Goal: Task Accomplishment & Management: Use online tool/utility

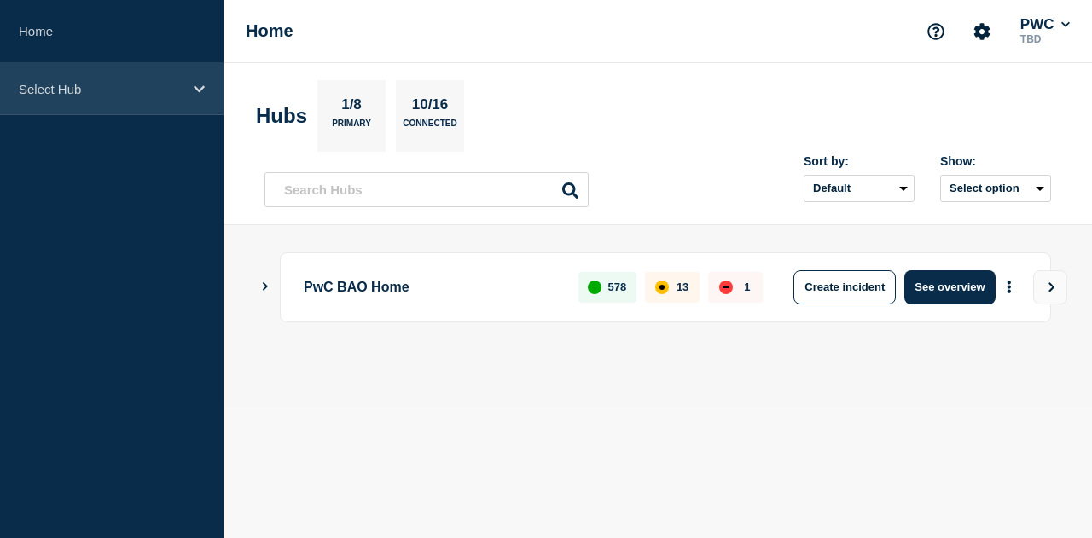
click at [63, 95] on p "Select Hub" at bounding box center [101, 89] width 164 height 15
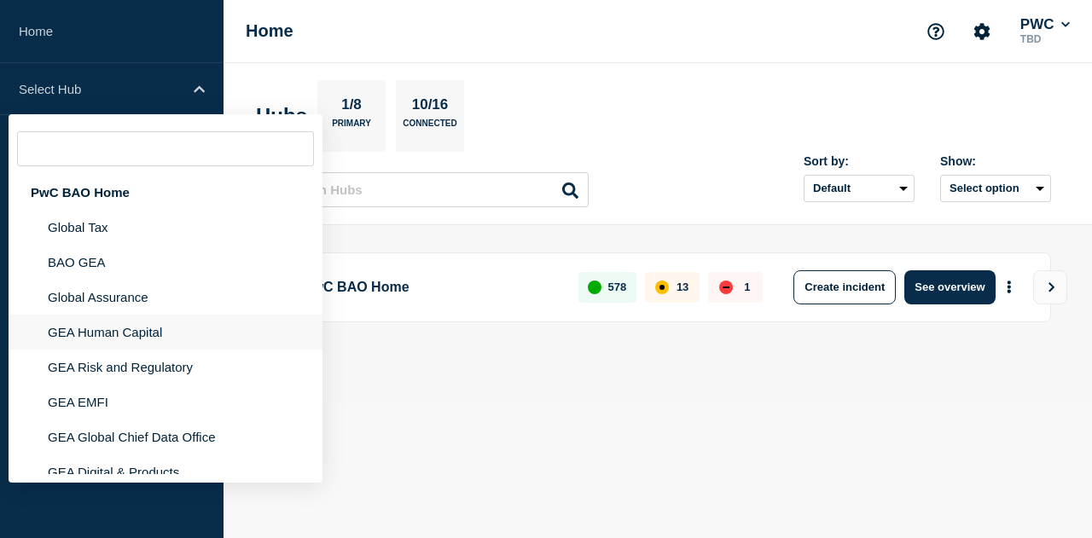
click at [107, 338] on li "GEA Human Capital" at bounding box center [166, 332] width 314 height 35
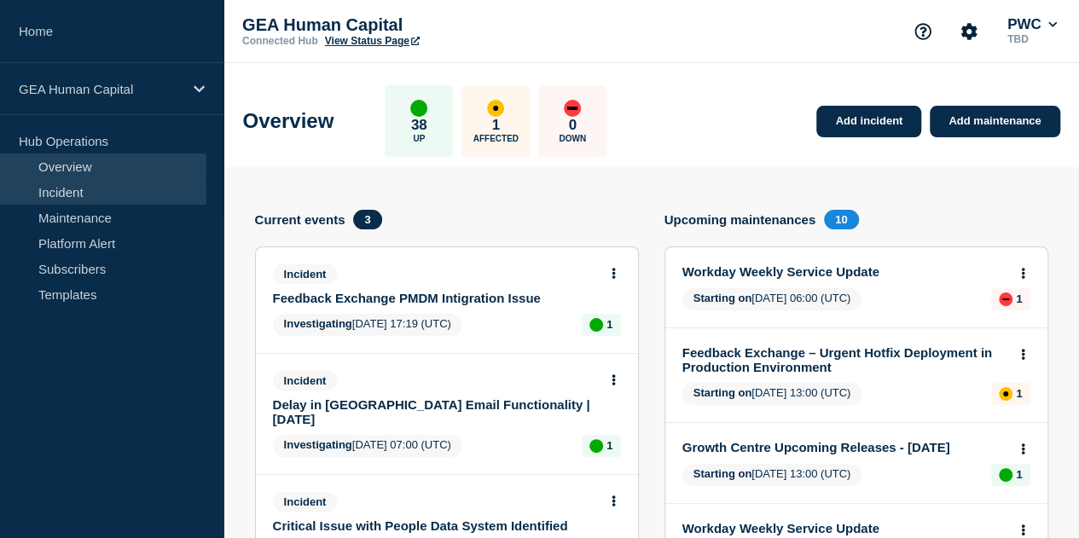
click at [76, 190] on link "Incident" at bounding box center [103, 192] width 206 height 26
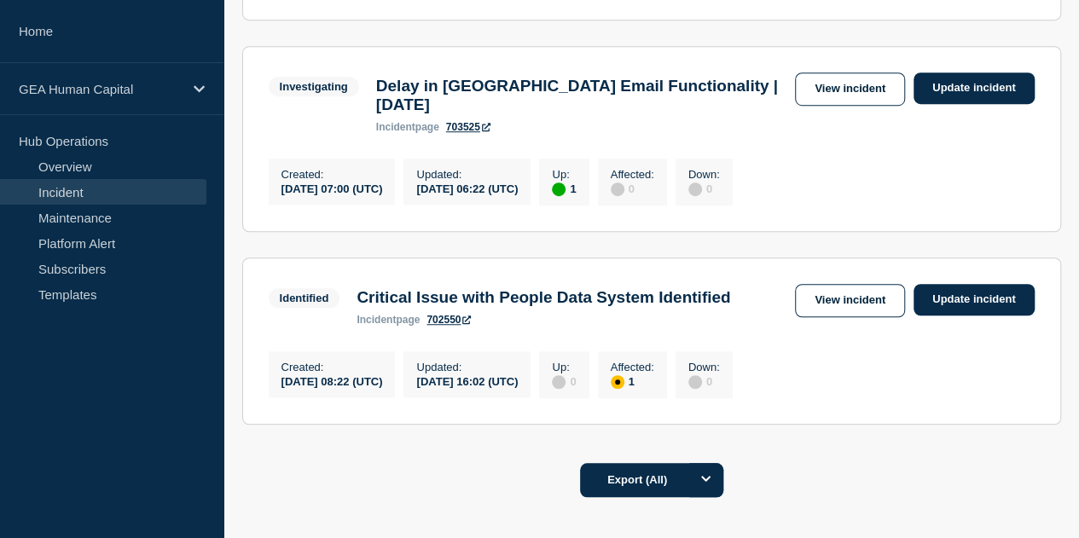
scroll to position [512, 0]
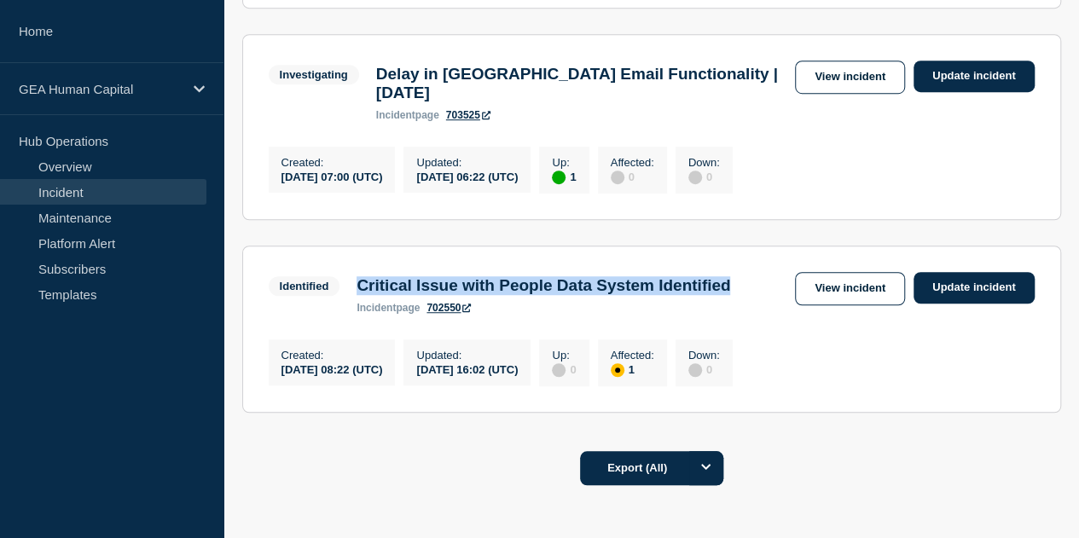
drag, startPoint x: 488, startPoint y: 323, endPoint x: 350, endPoint y: 306, distance: 139.2
click at [350, 306] on div "Critical Issue with People Data System Identified incident page 702550" at bounding box center [543, 295] width 391 height 38
click at [98, 215] on link "Maintenance" at bounding box center [103, 218] width 206 height 26
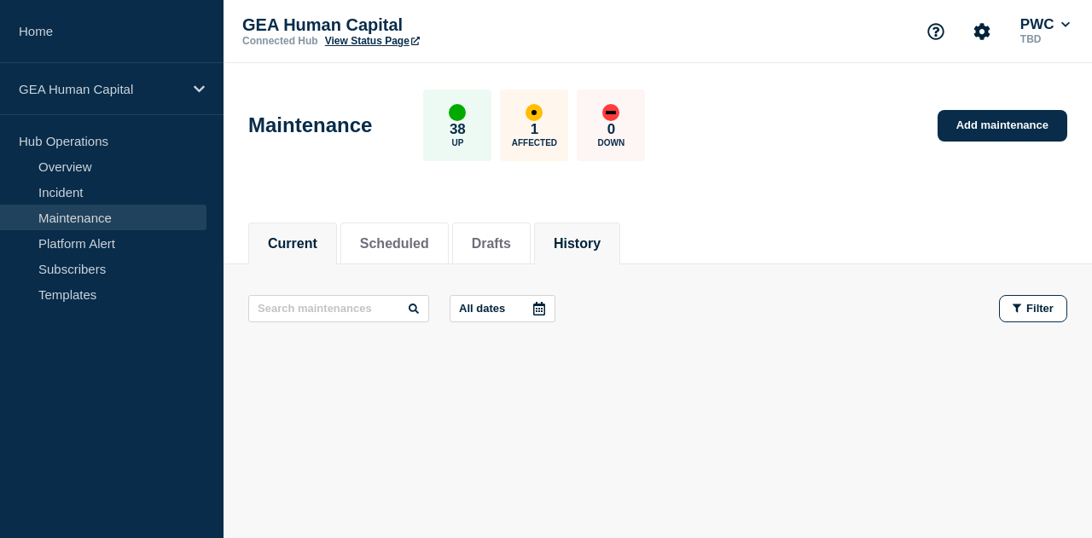
click at [601, 236] on button "History" at bounding box center [577, 243] width 47 height 15
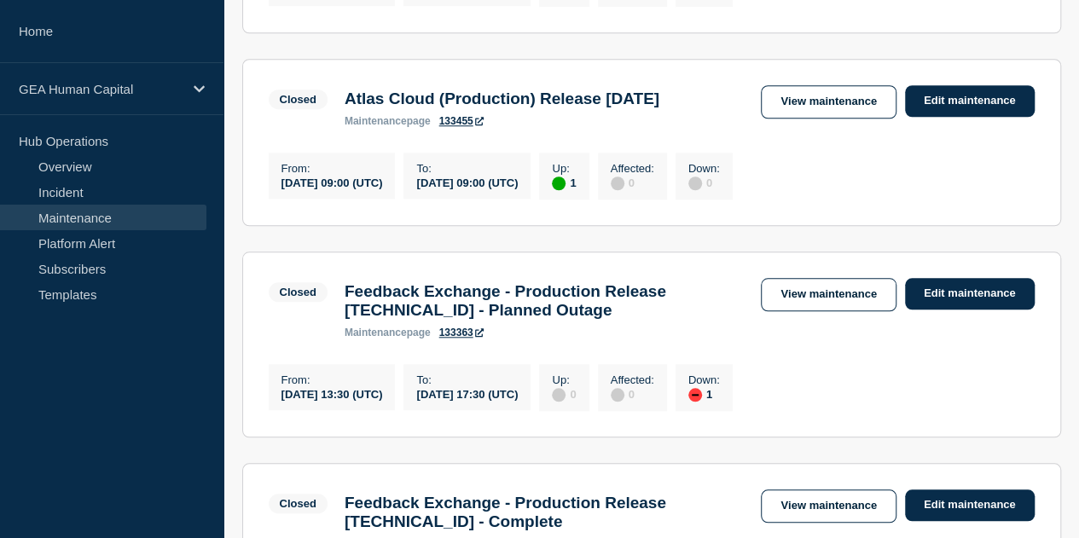
scroll to position [682, 0]
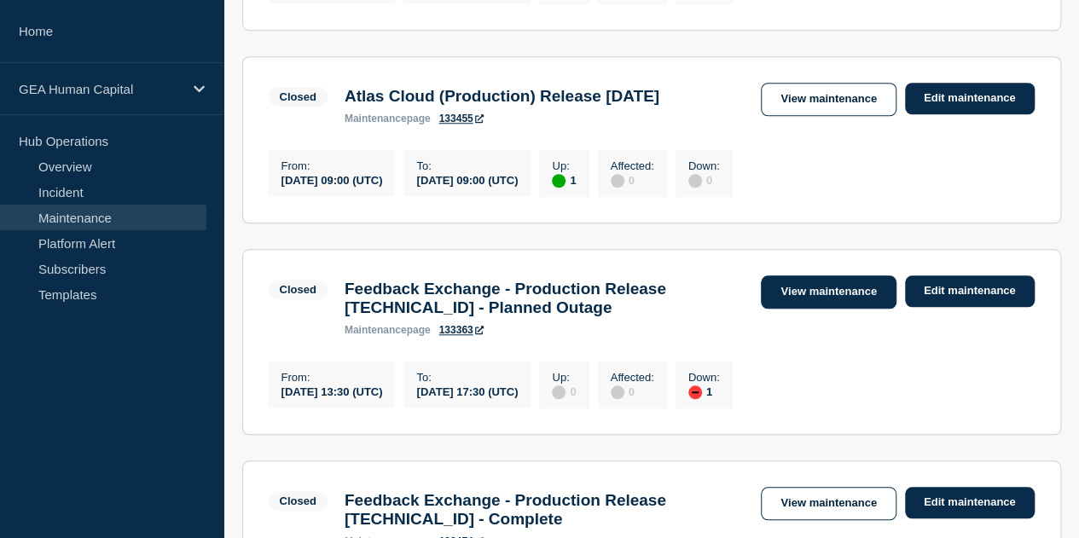
click at [841, 309] on link "View maintenance" at bounding box center [828, 292] width 135 height 33
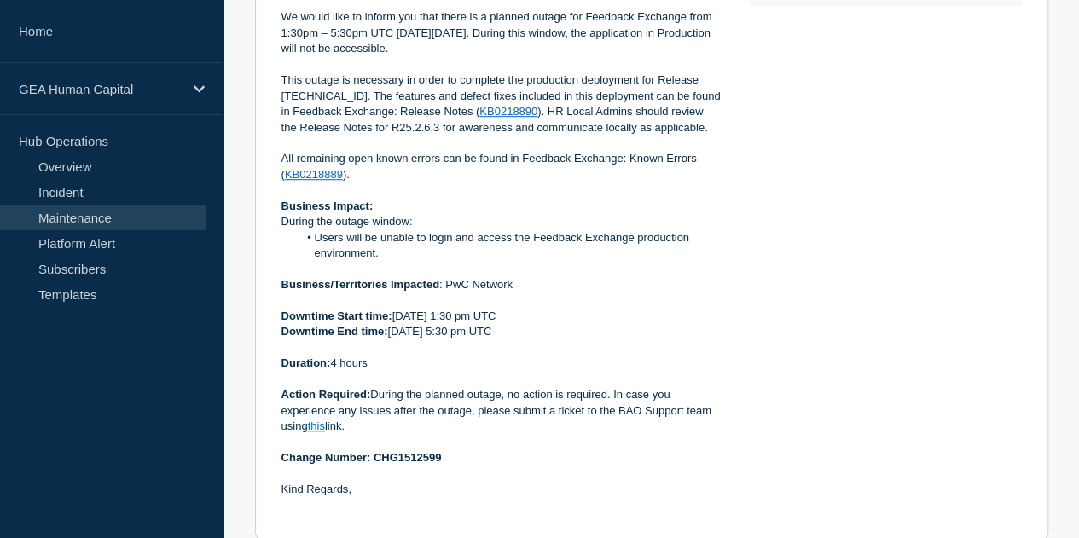
scroll to position [341, 0]
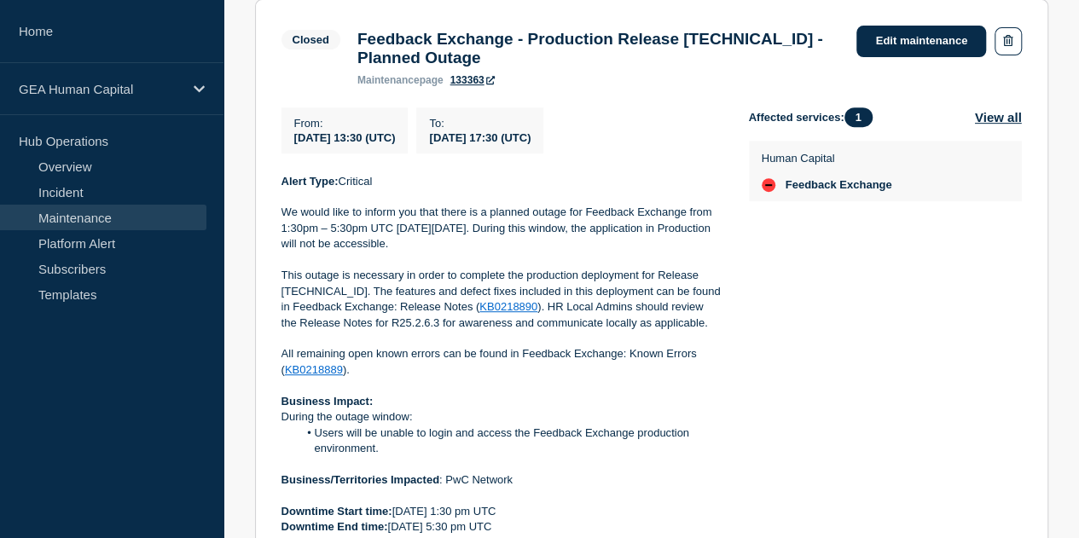
click at [96, 218] on link "Maintenance" at bounding box center [103, 218] width 206 height 26
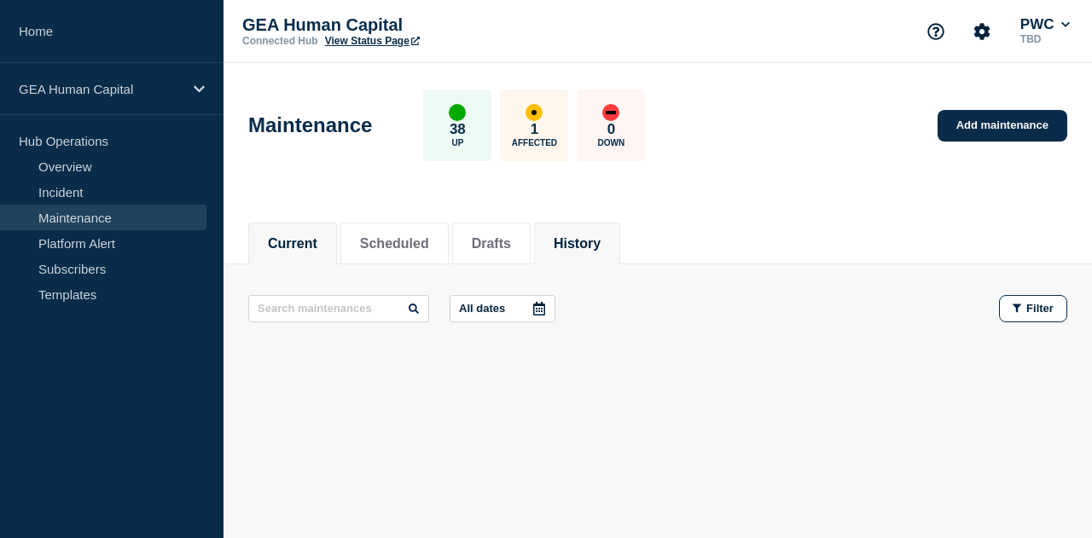
click at [601, 247] on button "History" at bounding box center [577, 243] width 47 height 15
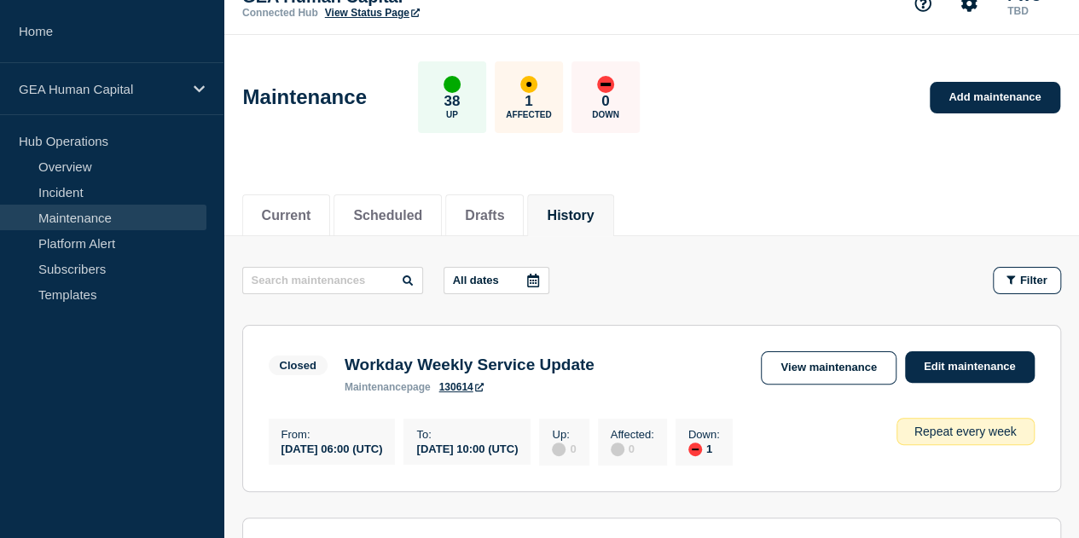
scroll to position [15, 0]
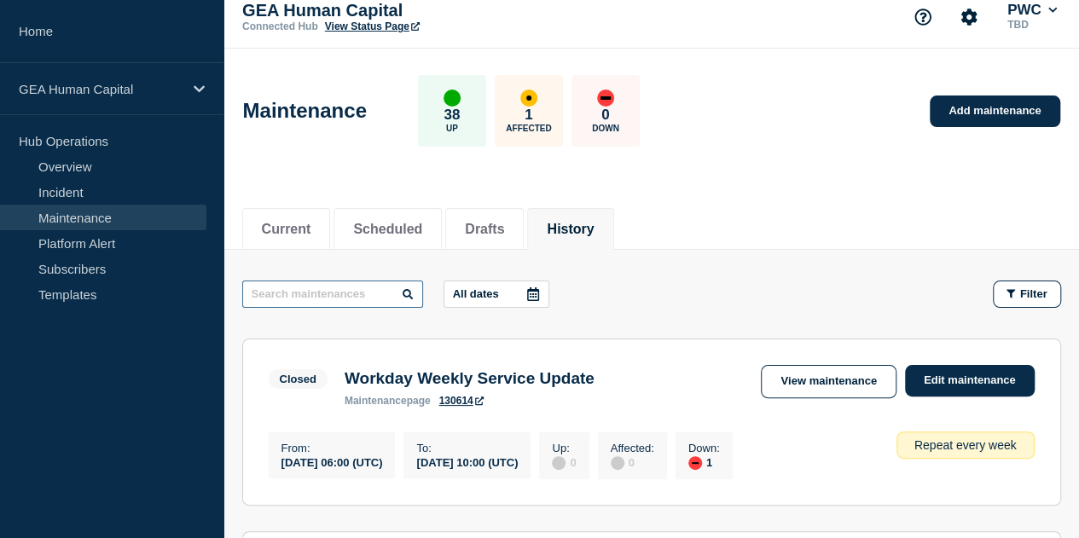
click at [360, 291] on input "text" at bounding box center [332, 294] width 181 height 27
type input "CSOD"
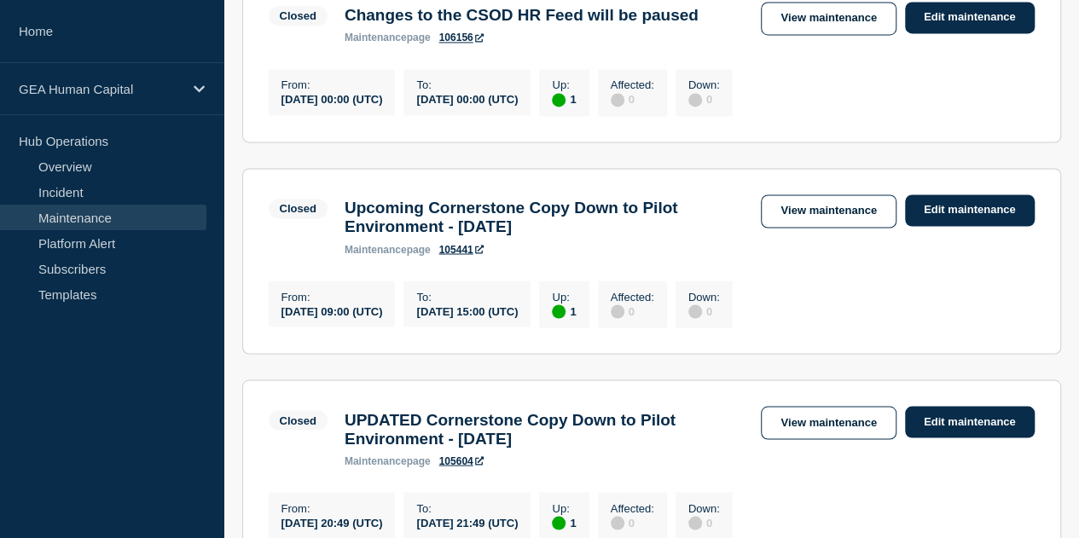
scroll to position [1465, 0]
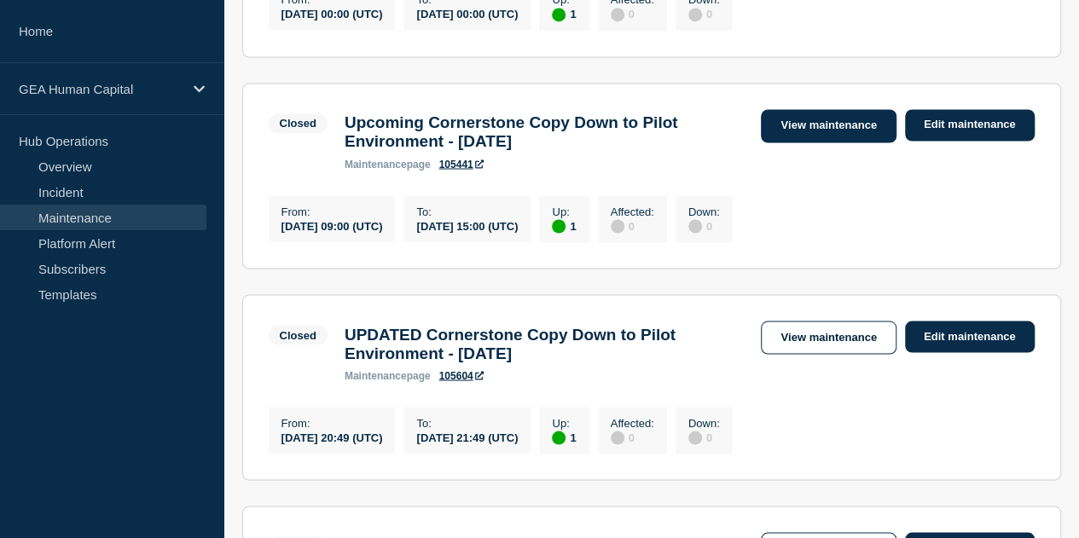
click at [845, 142] on link "View maintenance" at bounding box center [828, 125] width 135 height 33
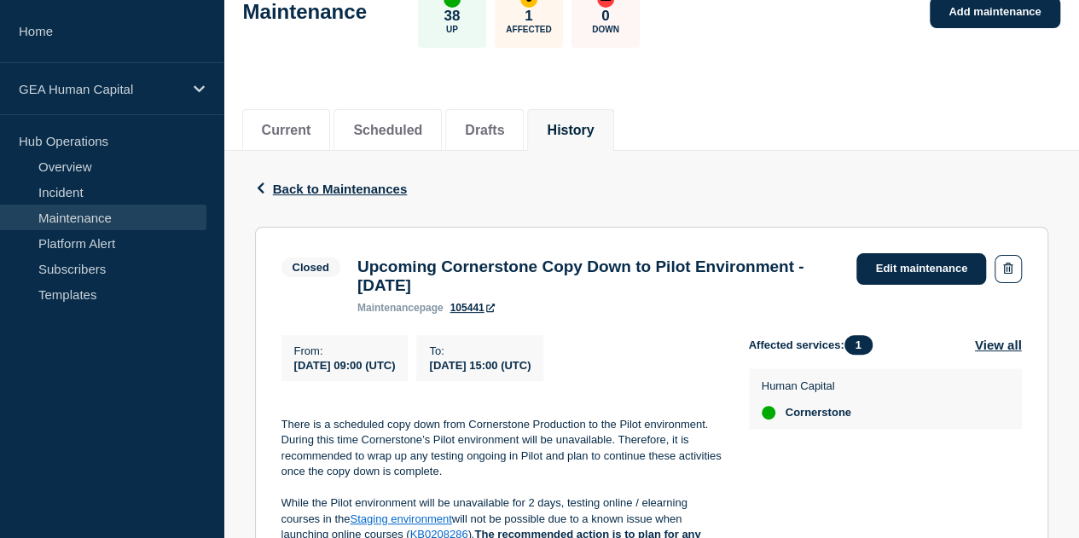
scroll to position [85, 0]
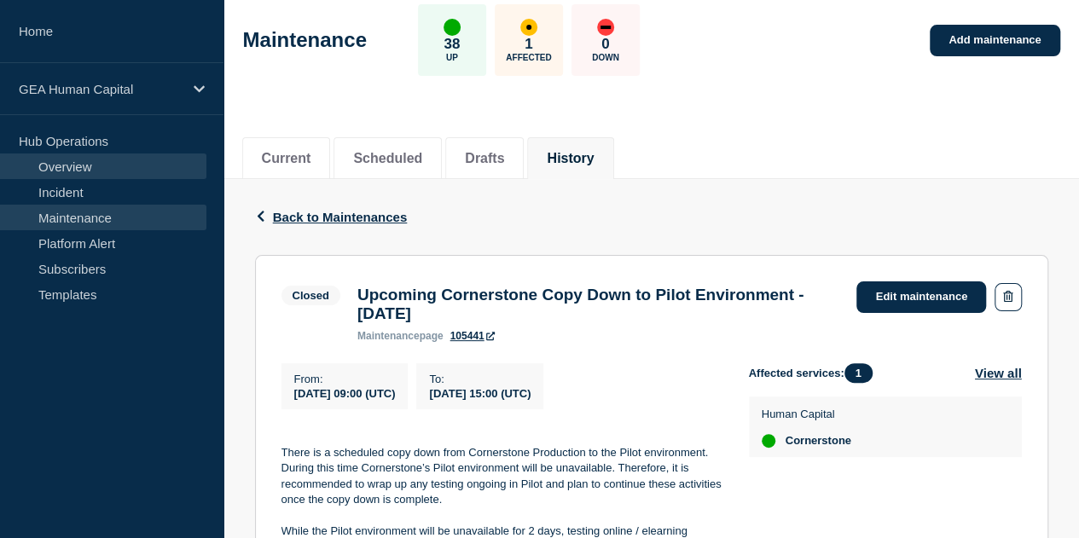
click at [64, 169] on link "Overview" at bounding box center [103, 167] width 206 height 26
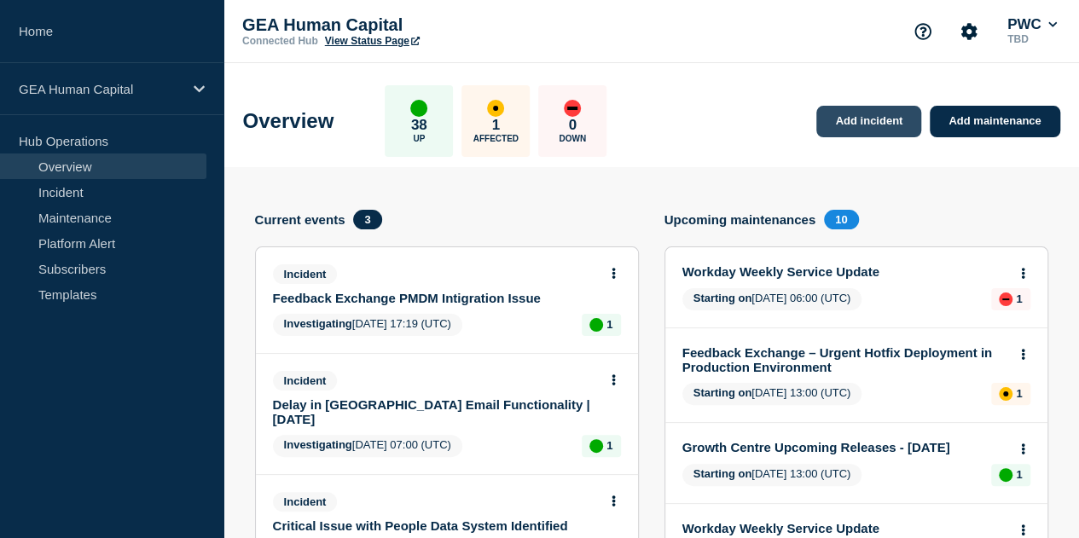
click at [858, 125] on link "Add incident" at bounding box center [868, 122] width 105 height 32
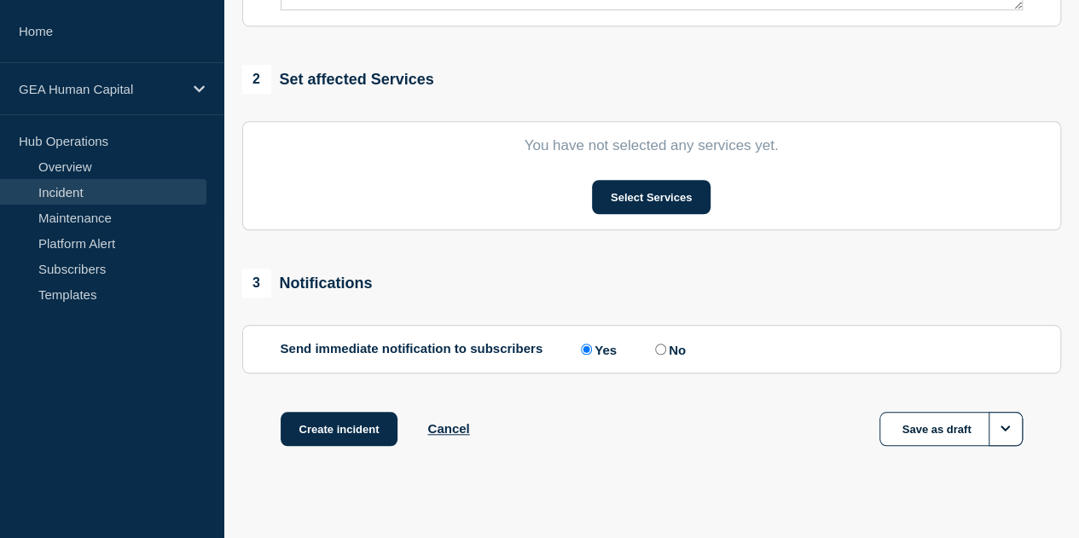
scroll to position [654, 0]
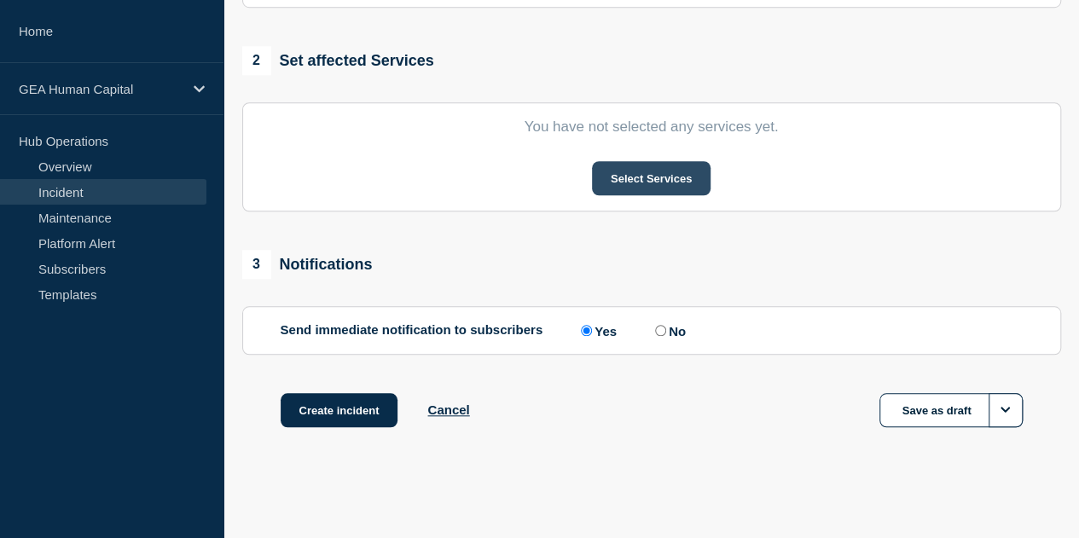
click at [647, 180] on button "Select Services" at bounding box center [651, 178] width 119 height 34
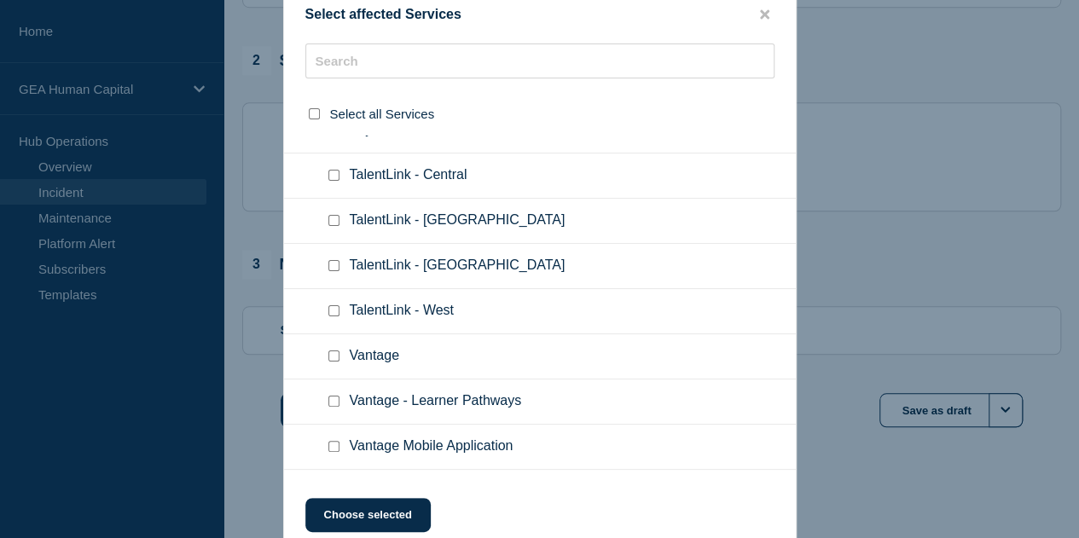
scroll to position [1024, 0]
